Goal: Information Seeking & Learning: Find specific fact

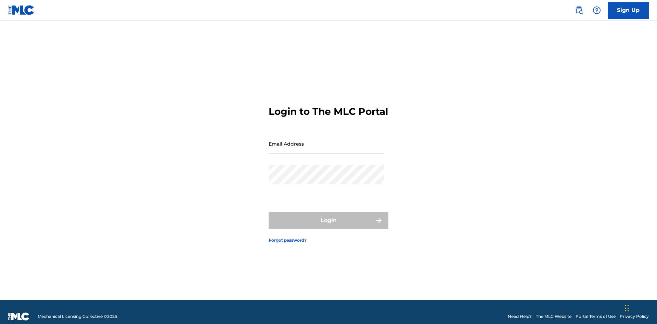
scroll to position [9, 0]
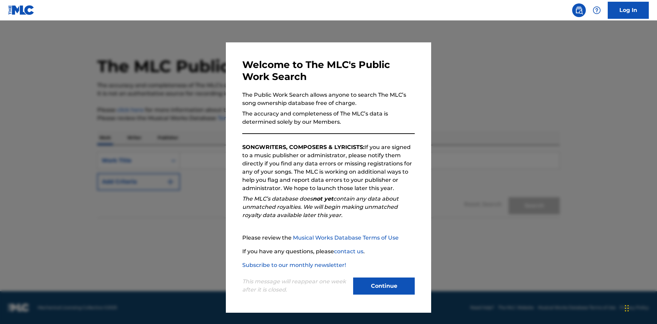
click at [384, 286] on button "Continue" at bounding box center [384, 286] width 62 height 17
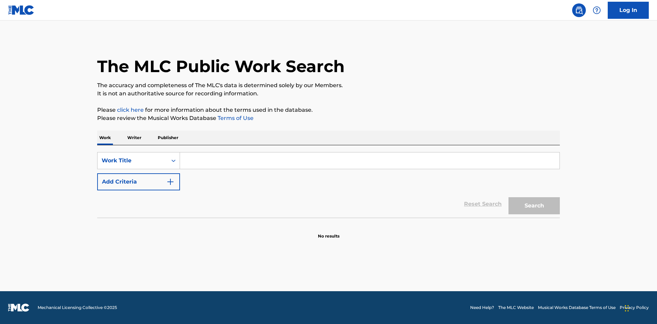
click at [369, 161] on input "Search Form" at bounding box center [369, 161] width 379 height 16
type input "MENEAME"
click at [534, 206] on button "Search" at bounding box center [533, 205] width 51 height 17
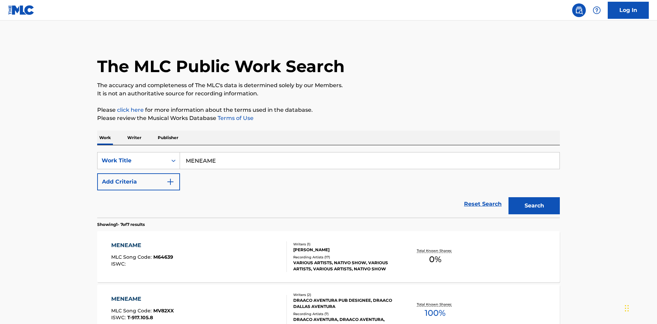
scroll to position [349, 0]
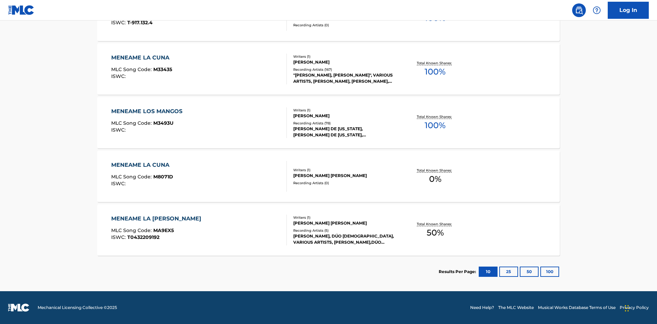
click at [540, 272] on button "100" at bounding box center [549, 272] width 19 height 10
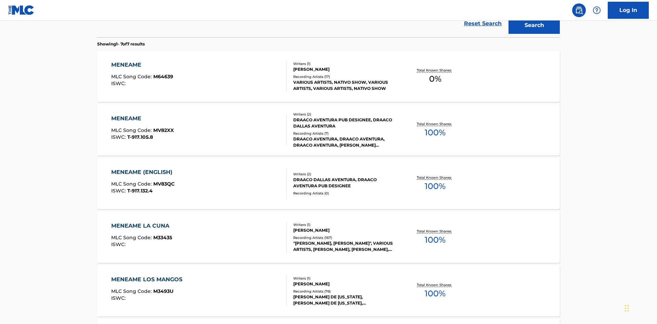
scroll to position [254, 0]
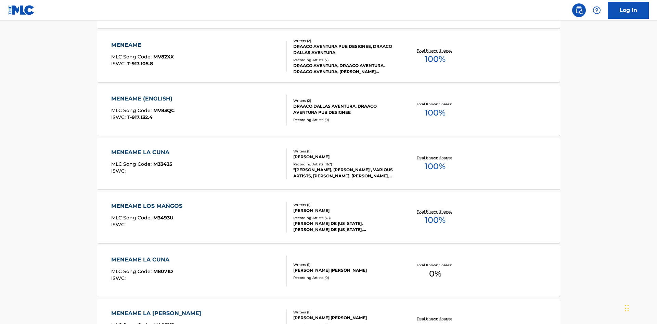
click at [142, 45] on div "MENEAME" at bounding box center [142, 45] width 63 height 8
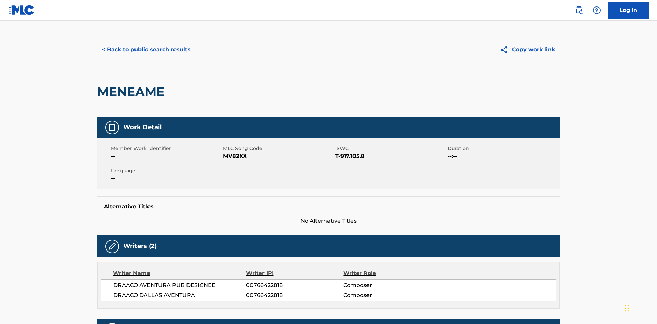
click at [145, 50] on button "< Back to public search results" at bounding box center [146, 49] width 98 height 17
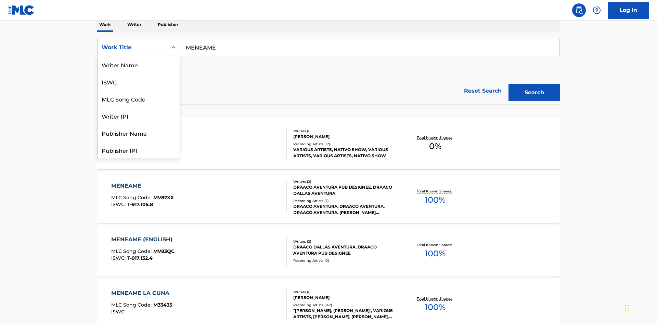
scroll to position [34, 0]
click at [138, 56] on div "ISWC" at bounding box center [138, 47] width 82 height 17
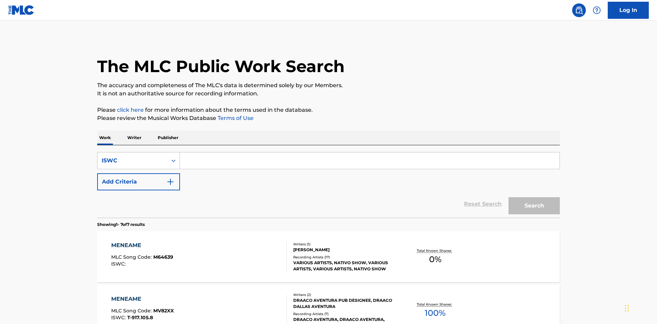
click at [369, 153] on input "Search Form" at bounding box center [369, 161] width 379 height 16
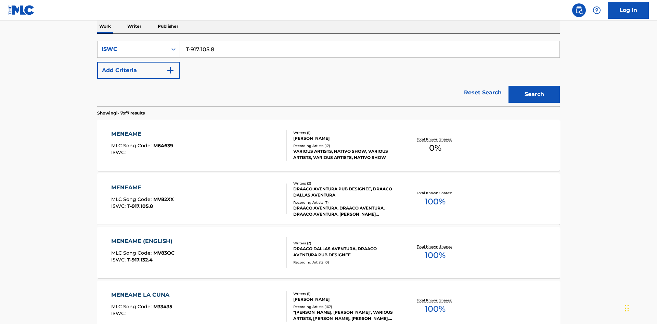
type input "T-917.105.8"
click at [534, 86] on button "Search" at bounding box center [533, 94] width 51 height 17
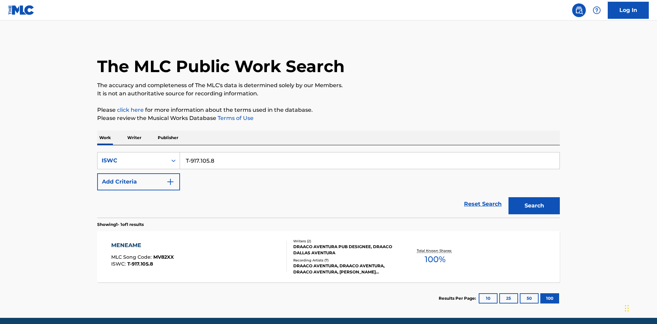
click at [142, 241] on div "MENEAME" at bounding box center [142, 245] width 63 height 8
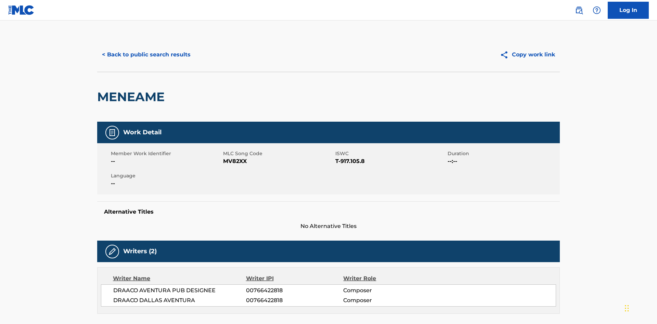
click at [145, 50] on button "< Back to public search results" at bounding box center [146, 54] width 98 height 17
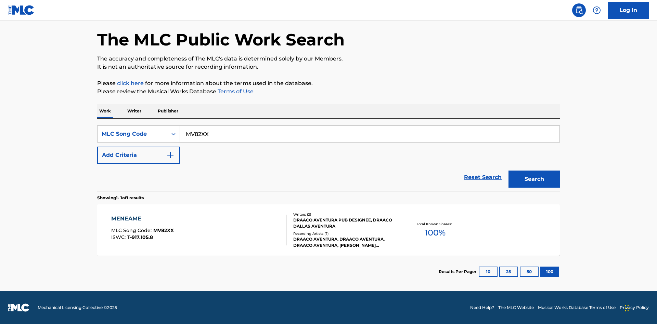
type input "MV82XX"
click at [534, 179] on button "Search" at bounding box center [533, 179] width 51 height 17
click at [142, 219] on div "MENEAME" at bounding box center [142, 219] width 63 height 8
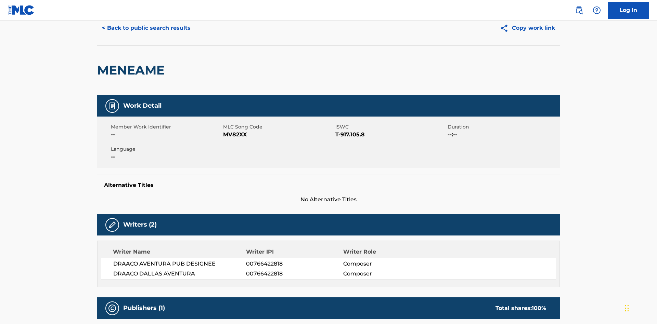
click at [145, 37] on button "< Back to public search results" at bounding box center [146, 27] width 98 height 17
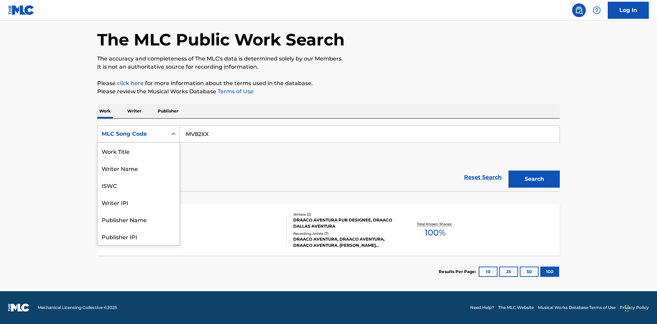
click at [138, 177] on div "Writer Name" at bounding box center [138, 168] width 82 height 17
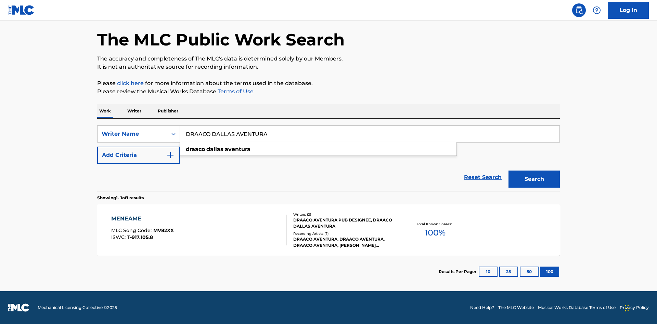
type input "DRAACO DALLAS AVENTURA"
click at [534, 179] on button "Search" at bounding box center [533, 179] width 51 height 17
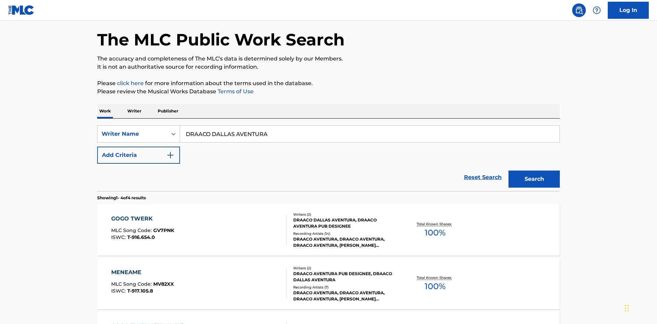
click at [142, 268] on div "MENEAME" at bounding box center [142, 272] width 63 height 8
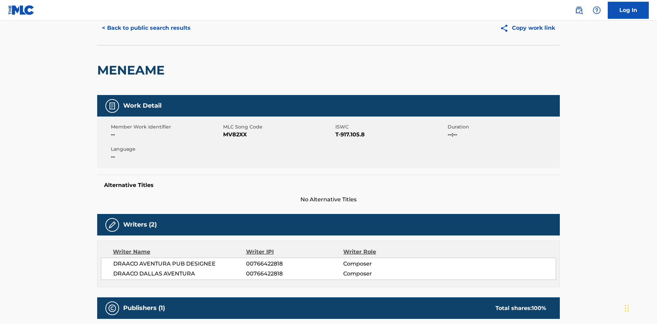
click at [145, 37] on button "< Back to public search results" at bounding box center [146, 27] width 98 height 17
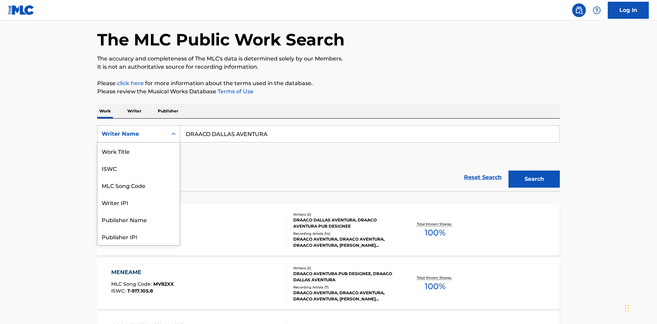
click at [138, 194] on div "Writer IPI" at bounding box center [138, 202] width 82 height 17
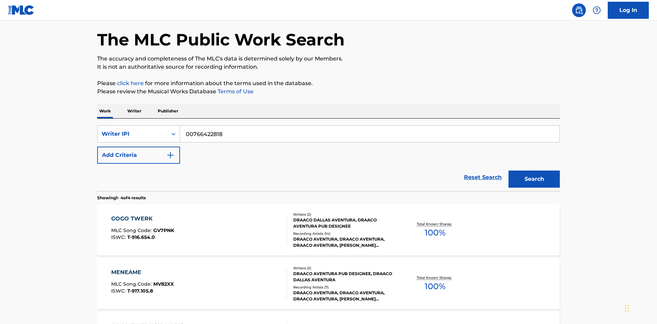
type input "00766422818"
click at [534, 171] on button "Search" at bounding box center [533, 179] width 51 height 17
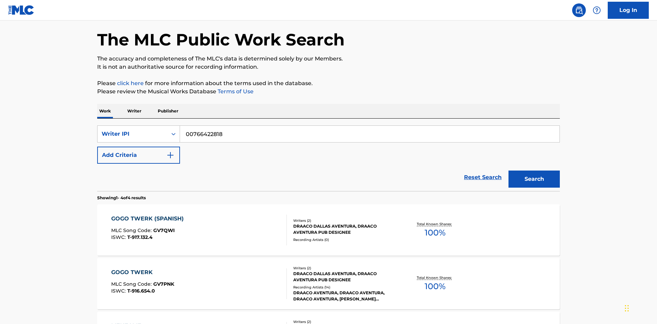
click at [142, 322] on div "MENEAME" at bounding box center [142, 326] width 63 height 8
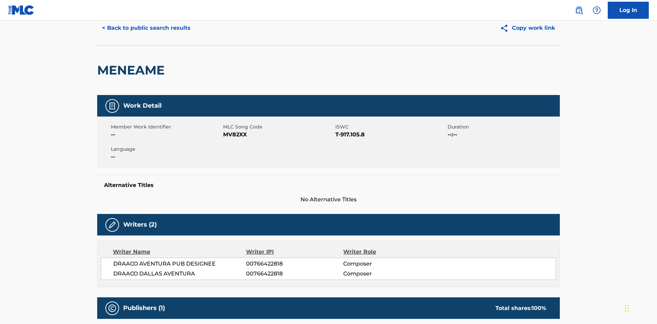
click at [145, 37] on button "< Back to public search results" at bounding box center [146, 27] width 98 height 17
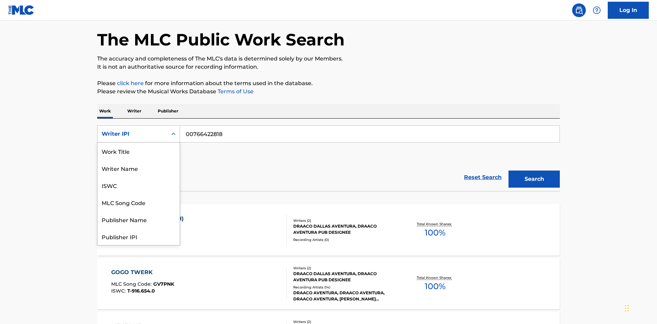
click at [138, 211] on div "Publisher Name" at bounding box center [138, 219] width 82 height 17
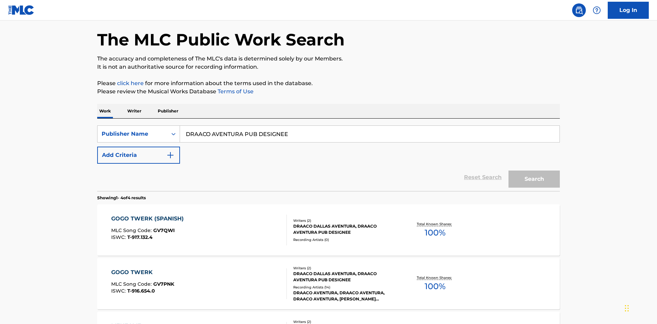
type input "DRAACO AVENTURA PUB DESIGNEE"
click at [534, 171] on button "Search" at bounding box center [533, 179] width 51 height 17
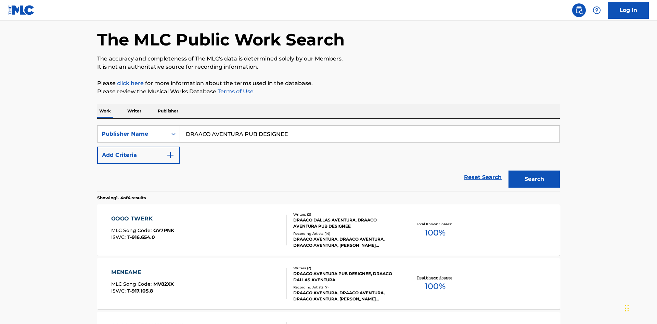
click at [142, 268] on div "MENEAME" at bounding box center [142, 272] width 63 height 8
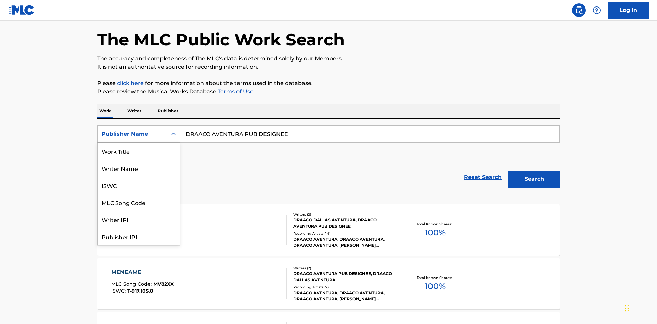
click at [138, 228] on div "Publisher IPI" at bounding box center [138, 236] width 82 height 17
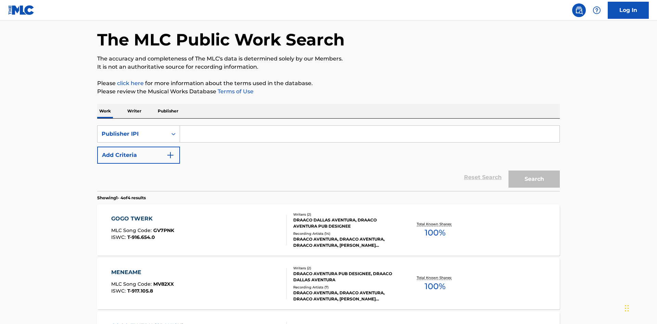
scroll to position [111, 0]
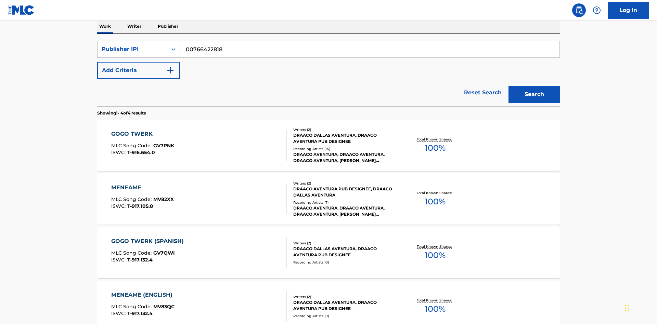
type input "00766422818"
click at [534, 86] on button "Search" at bounding box center [533, 94] width 51 height 17
